Goal: Information Seeking & Learning: Learn about a topic

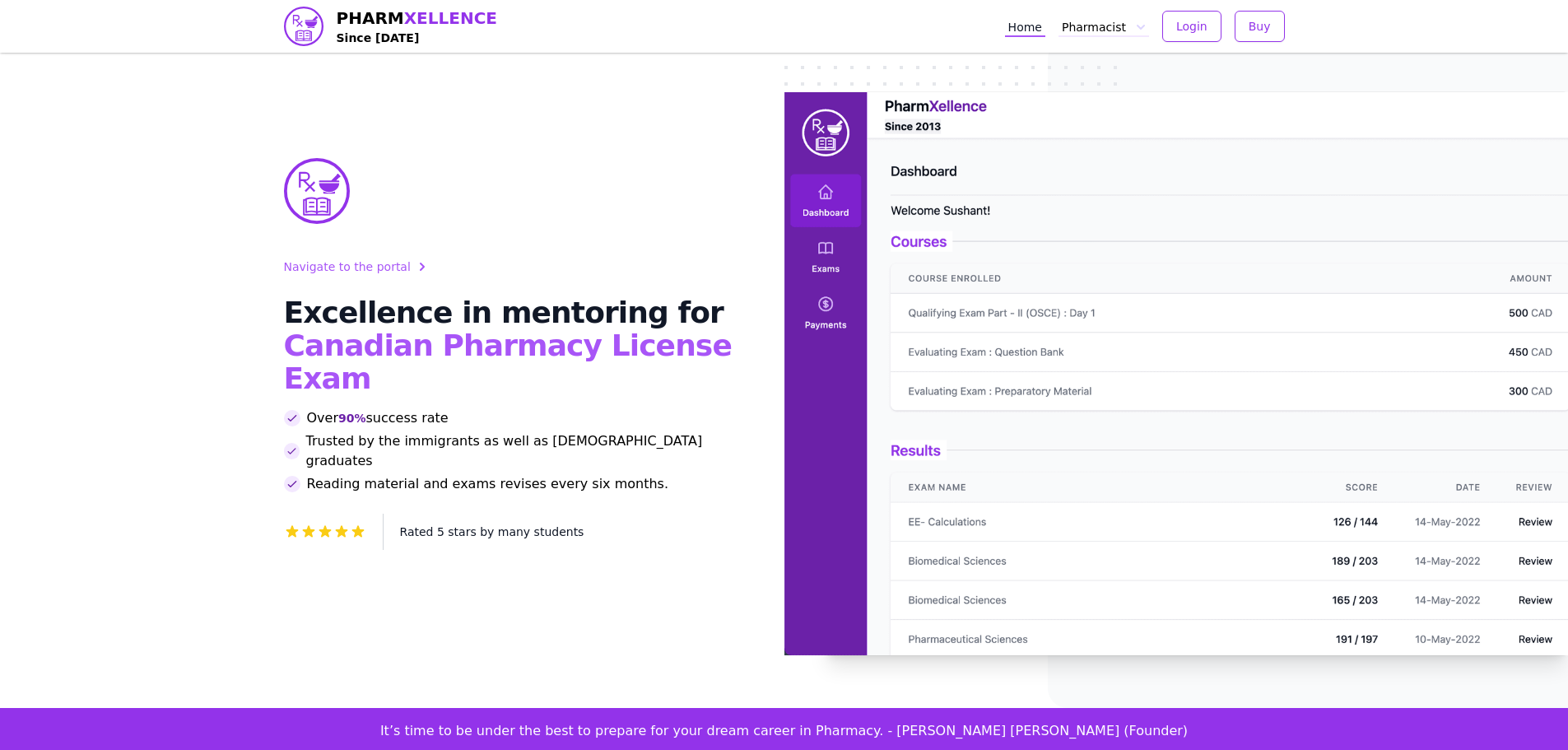
click at [1099, 27] on button "Pharmacist" at bounding box center [1103, 26] width 91 height 21
click at [1105, 75] on link "EE" at bounding box center [1151, 61] width 177 height 29
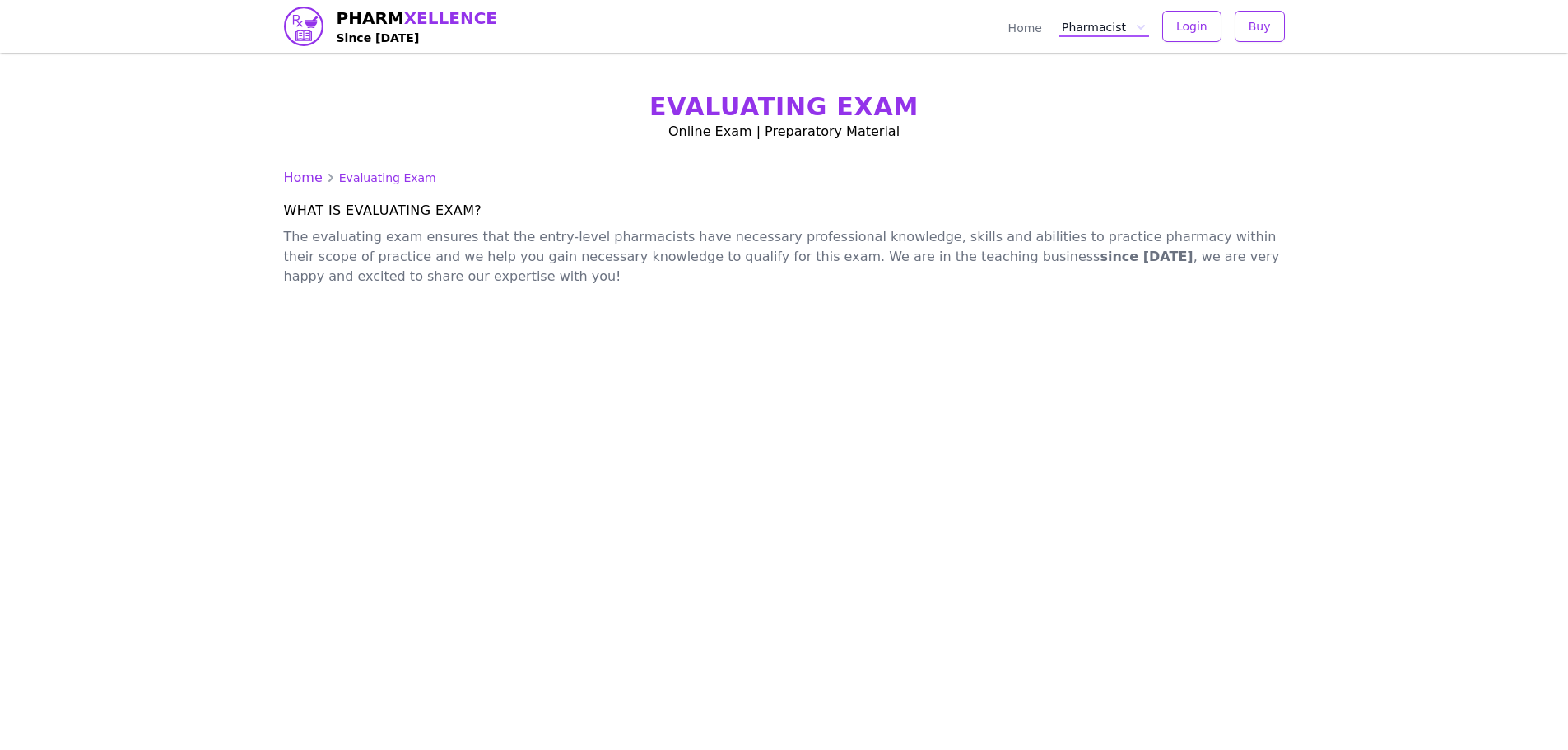
click at [1113, 38] on div "Home Pharmacist Login Buy" at bounding box center [1145, 27] width 280 height 31
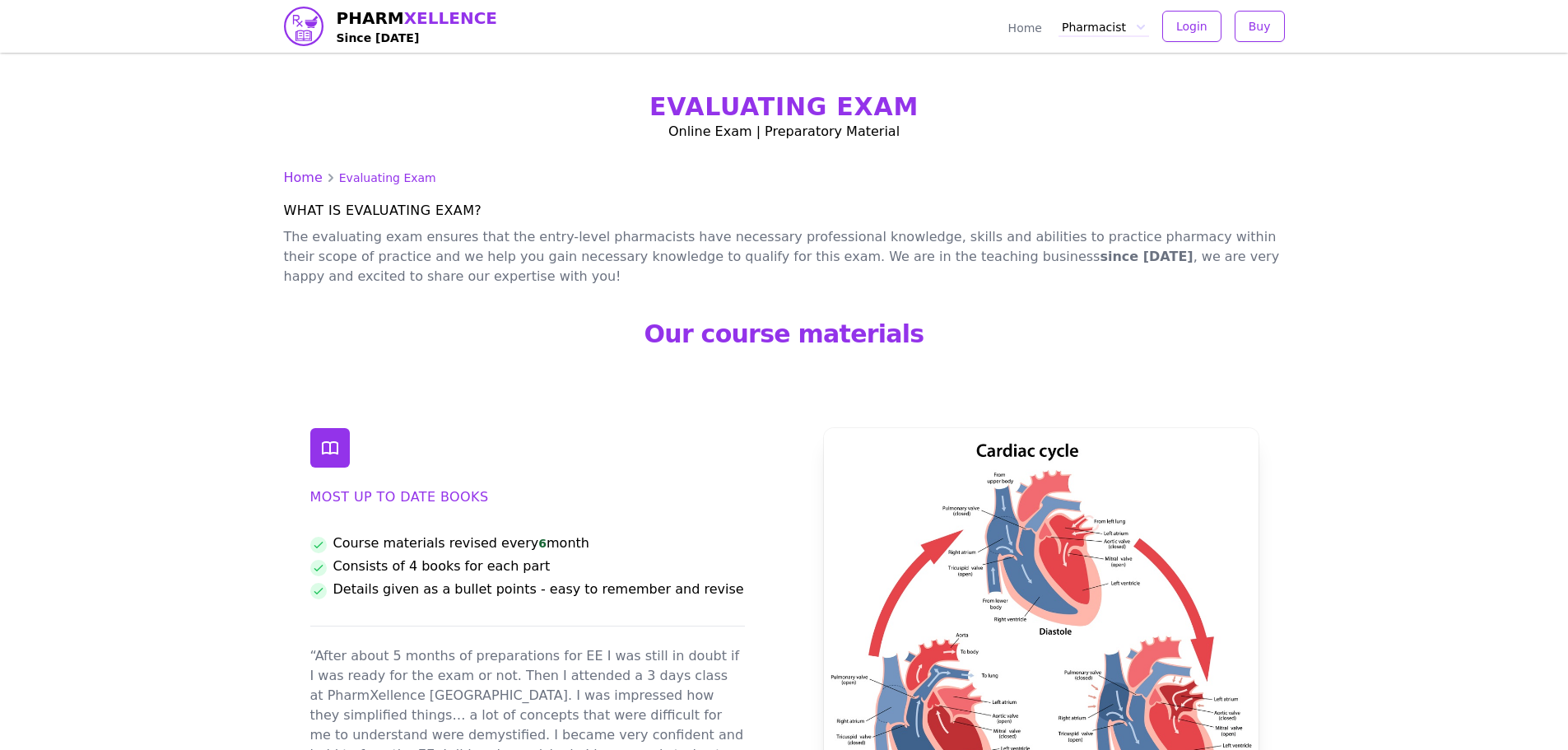
click at [1113, 31] on button "Pharmacist" at bounding box center [1103, 26] width 91 height 21
click at [1093, 68] on link "EE" at bounding box center [1151, 61] width 177 height 29
click at [1092, 72] on link "EE" at bounding box center [1151, 61] width 177 height 29
click at [1102, 86] on link "MCQ" at bounding box center [1151, 91] width 177 height 29
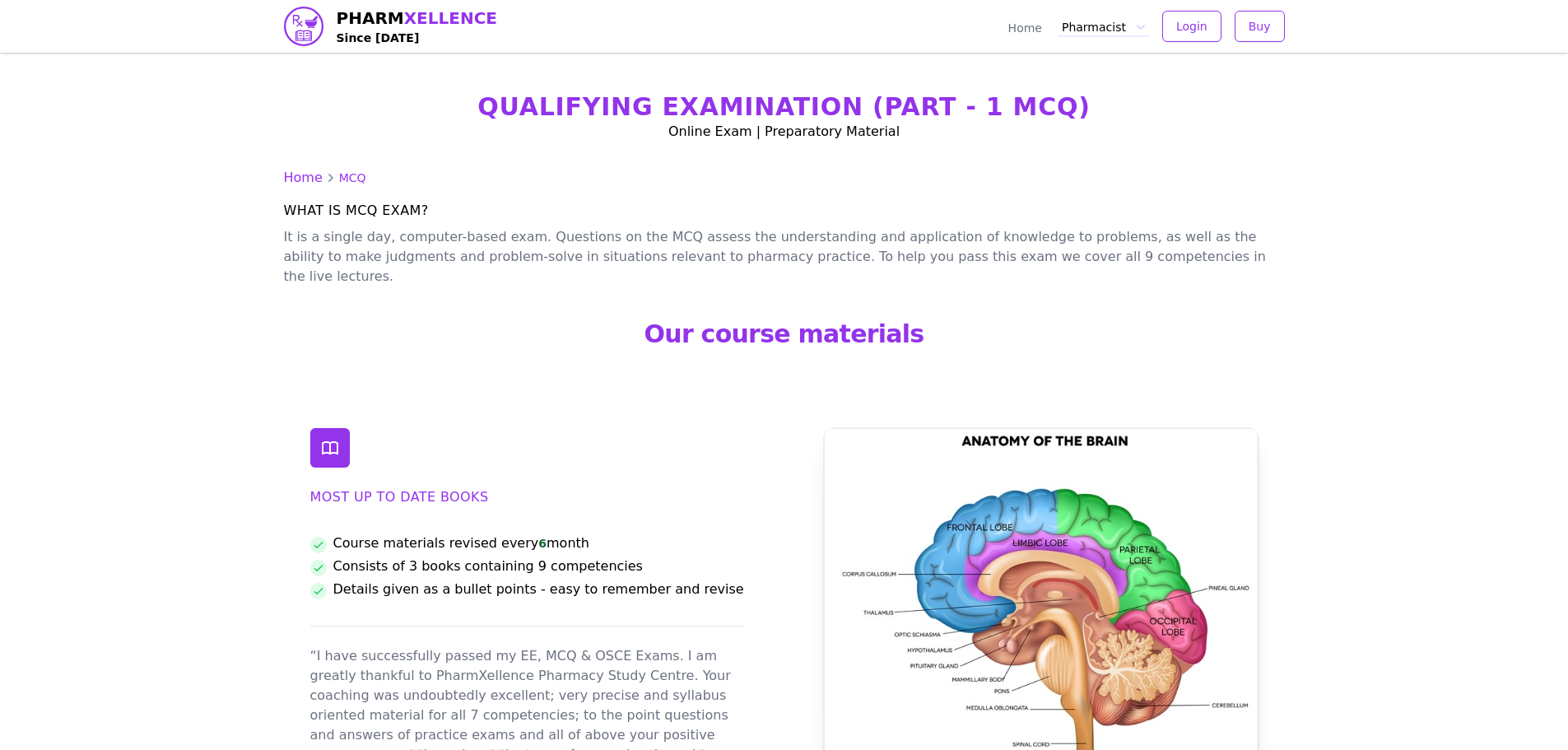
click at [1106, 37] on button "Pharmacist" at bounding box center [1103, 26] width 91 height 21
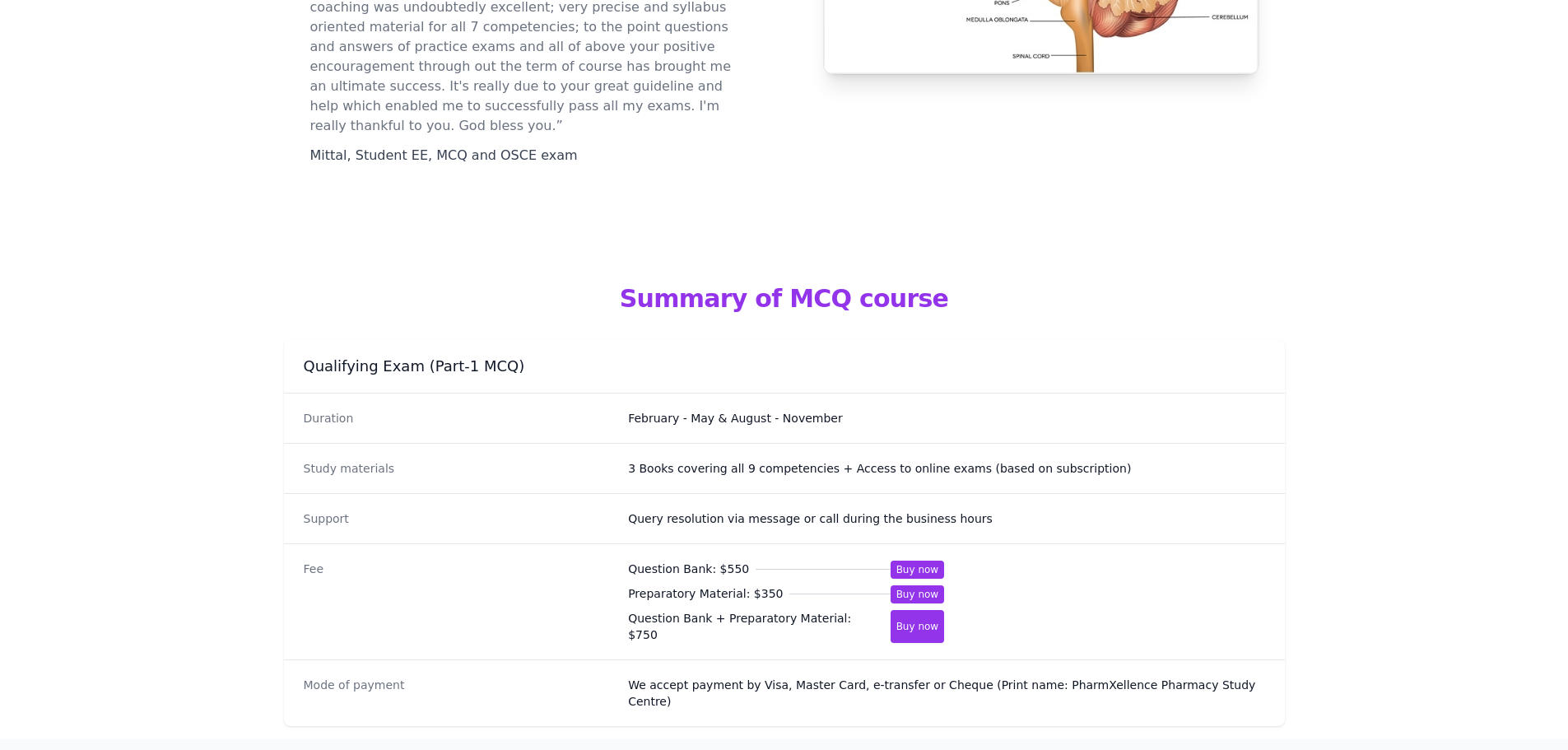
scroll to position [659, 0]
